Goal: Information Seeking & Learning: Learn about a topic

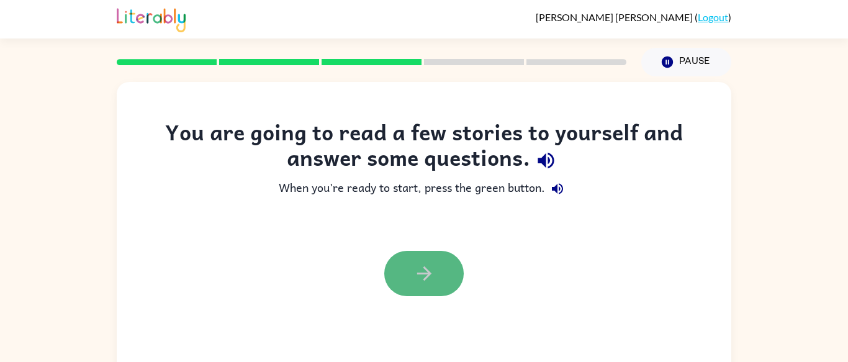
click at [416, 261] on button "button" at bounding box center [423, 273] width 79 height 45
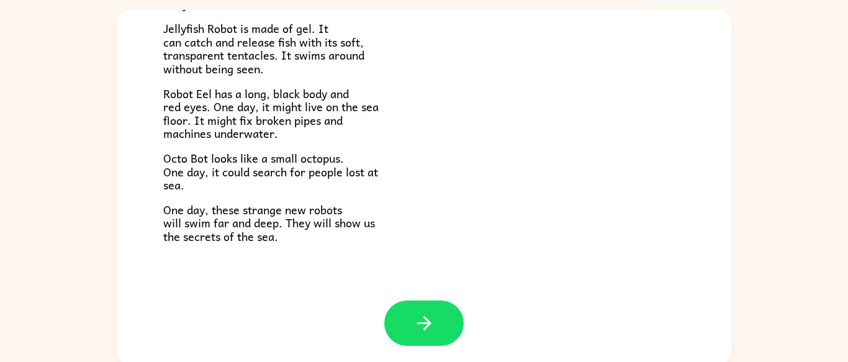
scroll to position [75, 0]
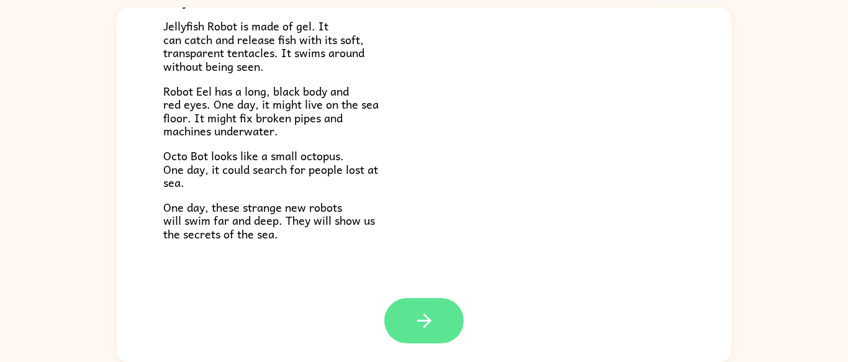
click at [420, 312] on icon "button" at bounding box center [425, 321] width 22 height 22
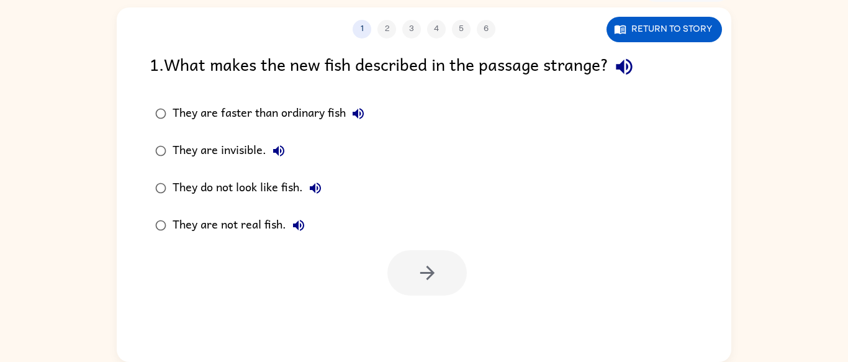
scroll to position [0, 0]
click at [268, 213] on div "They are not real fish." at bounding box center [242, 225] width 138 height 25
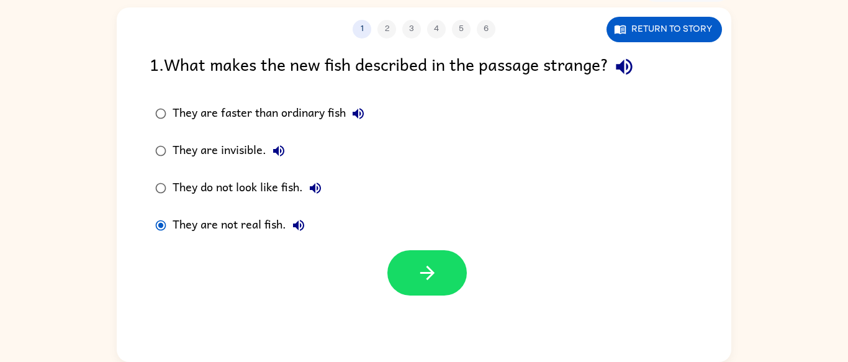
click at [275, 228] on div "They are not real fish." at bounding box center [242, 225] width 138 height 25
click at [430, 289] on button "button" at bounding box center [426, 272] width 79 height 45
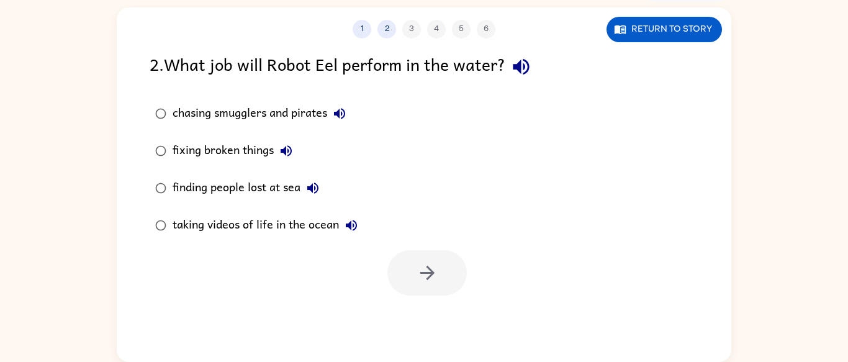
click at [278, 224] on div "taking videos of life in the ocean" at bounding box center [268, 225] width 191 height 25
click at [433, 279] on icon "button" at bounding box center [428, 273] width 22 height 22
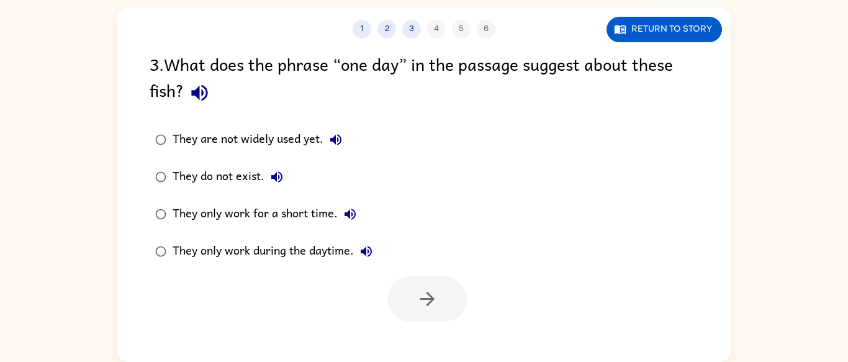
click at [257, 253] on div "They only work during the daytime." at bounding box center [276, 251] width 206 height 25
click at [428, 294] on icon "button" at bounding box center [427, 299] width 14 height 14
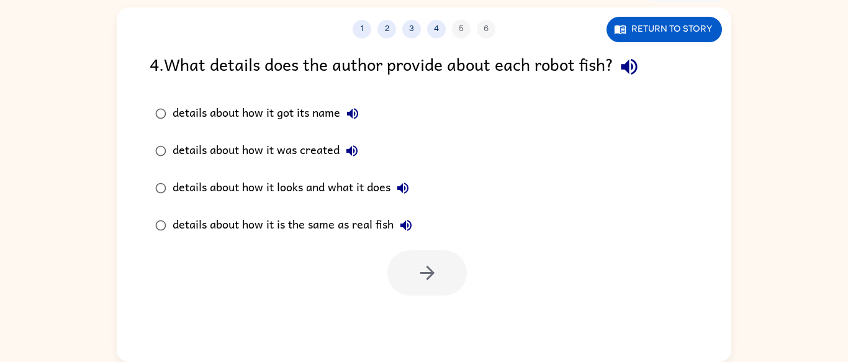
click at [213, 117] on div "details about how it got its name" at bounding box center [269, 113] width 192 height 25
click at [399, 257] on button "button" at bounding box center [426, 272] width 79 height 45
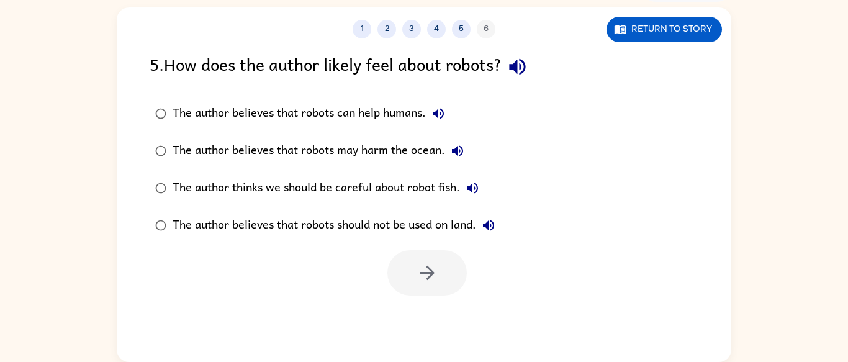
click at [334, 189] on div "The author thinks we should be careful about robot fish." at bounding box center [329, 188] width 312 height 25
click at [433, 274] on icon "button" at bounding box center [428, 273] width 22 height 22
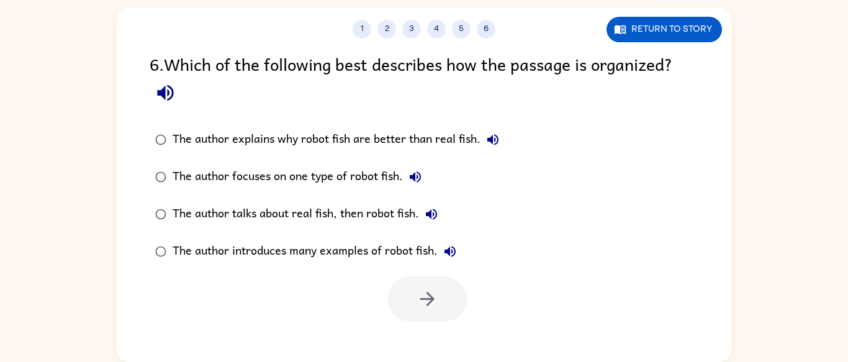
click at [328, 140] on div "The author explains why robot fish are better than real fish." at bounding box center [339, 139] width 333 height 25
click at [438, 306] on icon "button" at bounding box center [428, 299] width 22 height 22
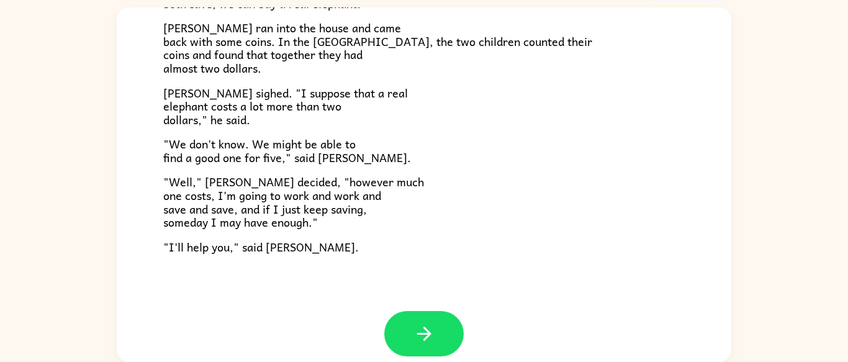
scroll to position [373, 0]
click at [442, 338] on button "button" at bounding box center [423, 332] width 79 height 45
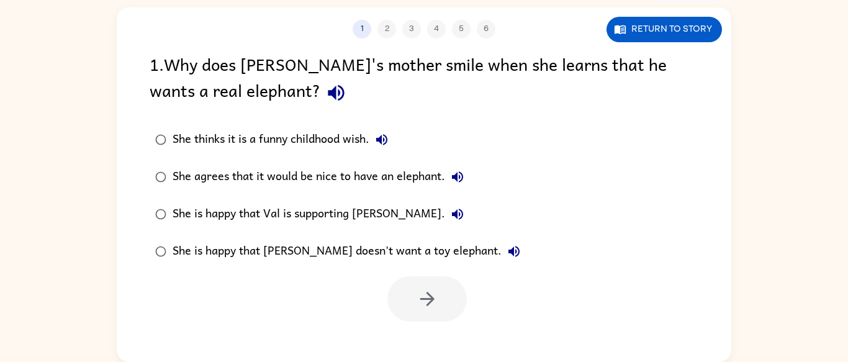
scroll to position [0, 0]
click at [291, 138] on div "She thinks it is a funny childhood wish." at bounding box center [284, 139] width 222 height 25
click at [406, 286] on button "button" at bounding box center [426, 298] width 79 height 45
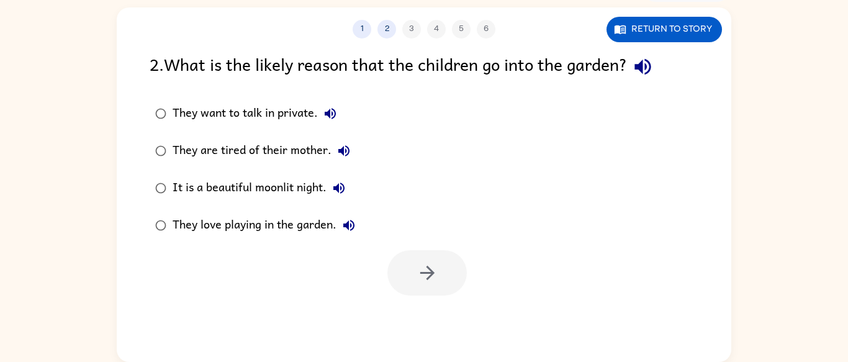
click at [219, 114] on div "They want to talk in private." at bounding box center [258, 113] width 170 height 25
click at [429, 257] on button "button" at bounding box center [426, 272] width 79 height 45
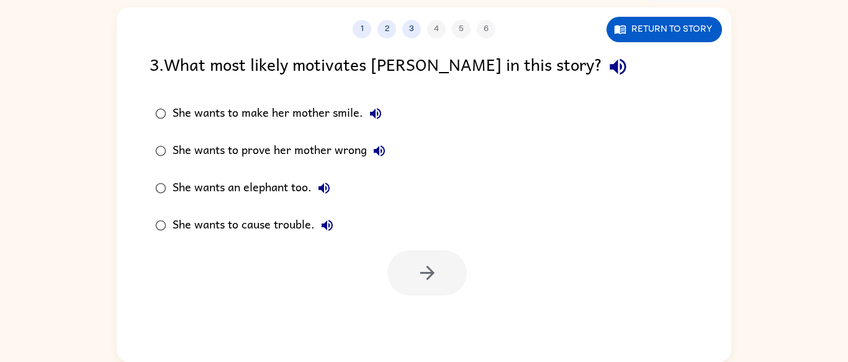
click at [254, 194] on div "She wants an elephant too." at bounding box center [255, 188] width 164 height 25
click at [421, 257] on button "button" at bounding box center [426, 272] width 79 height 45
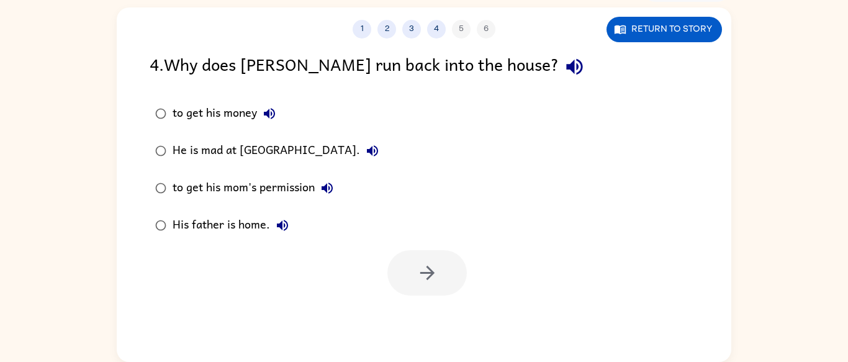
click at [231, 115] on div "to get his money" at bounding box center [227, 113] width 109 height 25
click at [434, 265] on icon "button" at bounding box center [428, 273] width 22 height 22
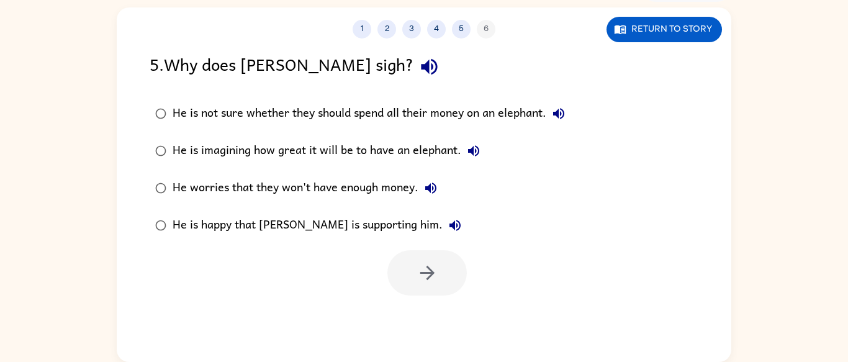
click at [337, 188] on div "He worries that they won't have enough money." at bounding box center [308, 188] width 271 height 25
click at [418, 263] on icon "button" at bounding box center [428, 273] width 22 height 22
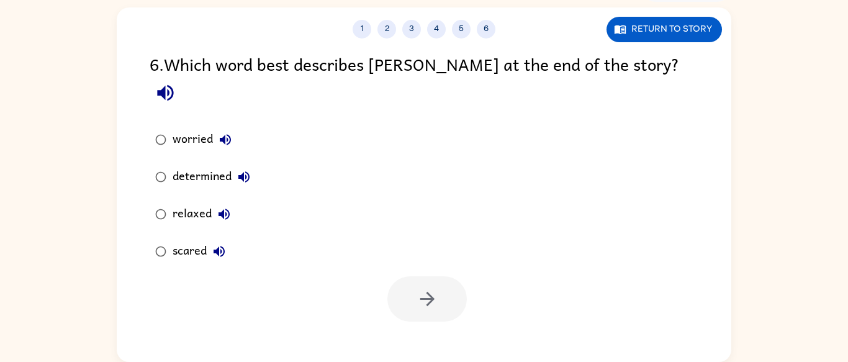
click at [191, 165] on div "determined" at bounding box center [215, 177] width 84 height 25
click at [433, 288] on icon "button" at bounding box center [428, 299] width 22 height 22
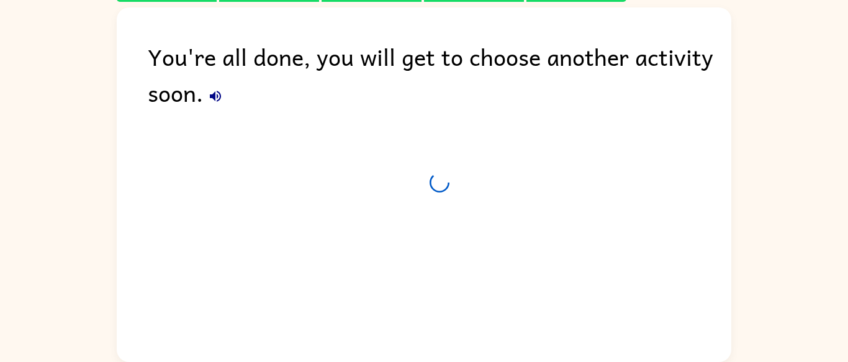
scroll to position [52, 0]
